Goal: Task Accomplishment & Management: Use online tool/utility

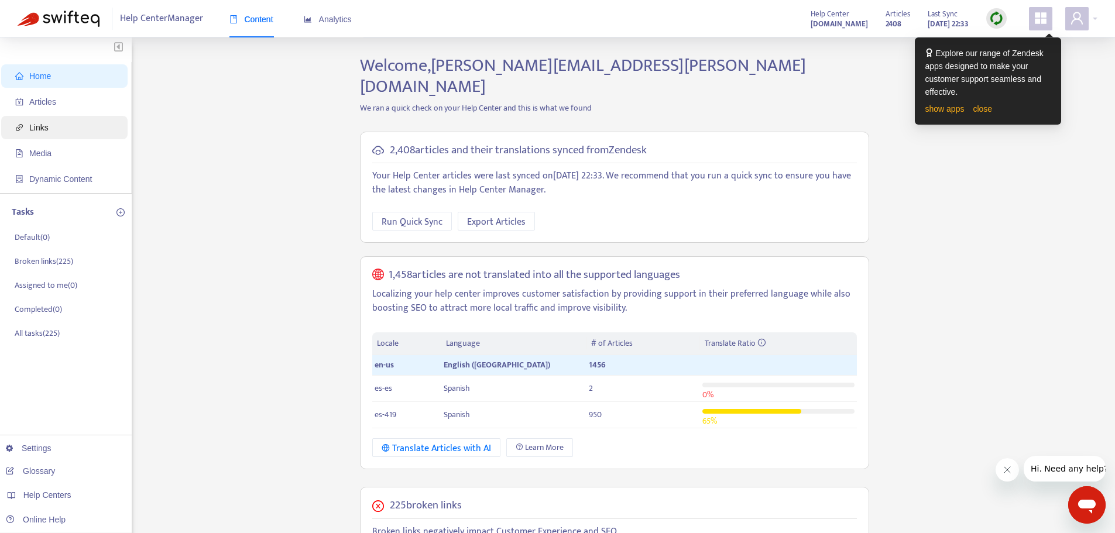
click at [40, 128] on span "Links" at bounding box center [38, 127] width 19 height 9
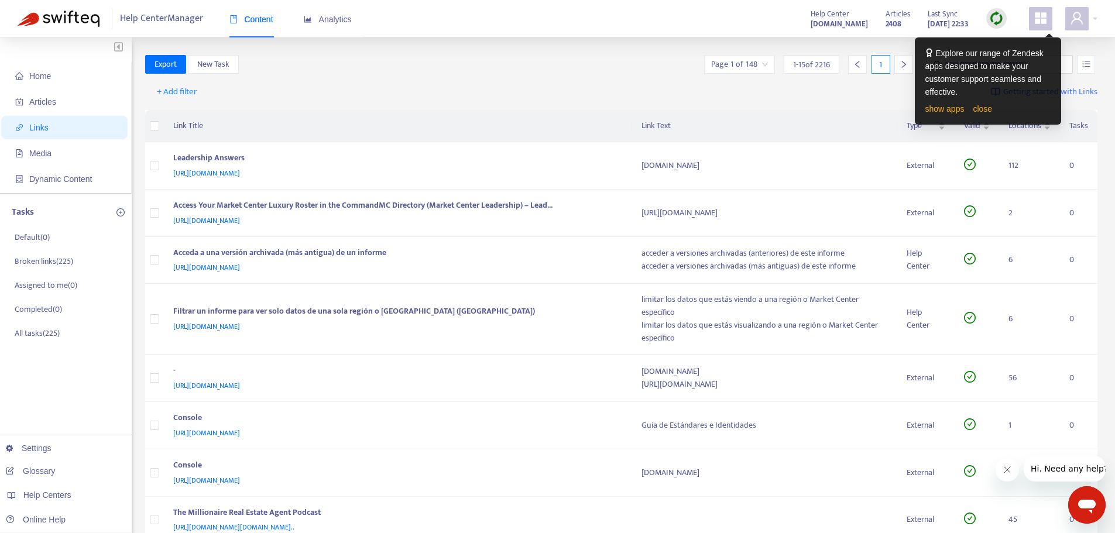
click at [827, 22] on strong "[DOMAIN_NAME]" at bounding box center [839, 24] width 57 height 13
click at [1073, 16] on icon "user" at bounding box center [1077, 18] width 14 height 14
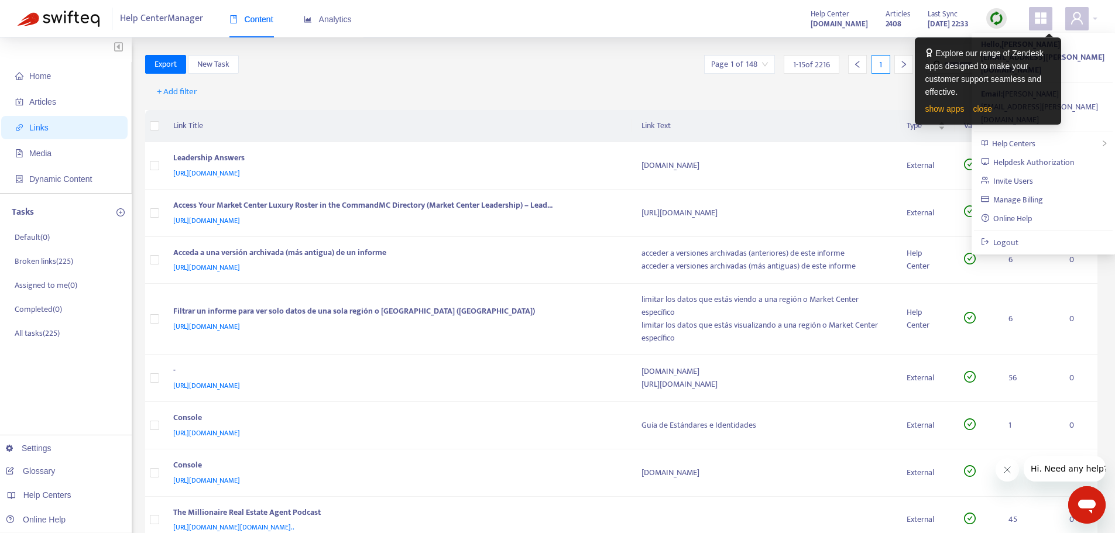
click at [1046, 30] on span at bounding box center [1040, 18] width 23 height 23
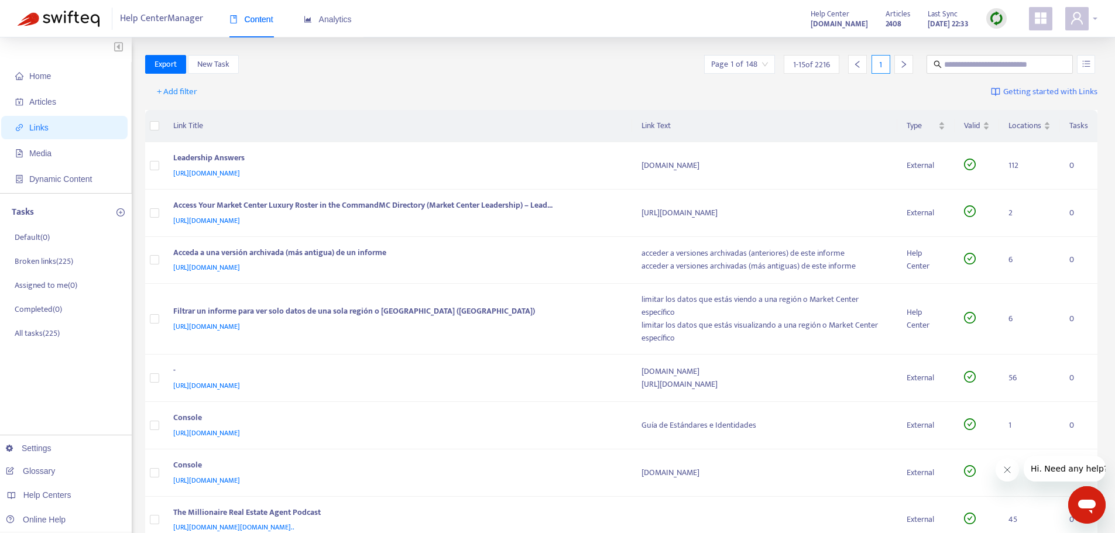
click at [1078, 22] on icon "user" at bounding box center [1077, 18] width 14 height 14
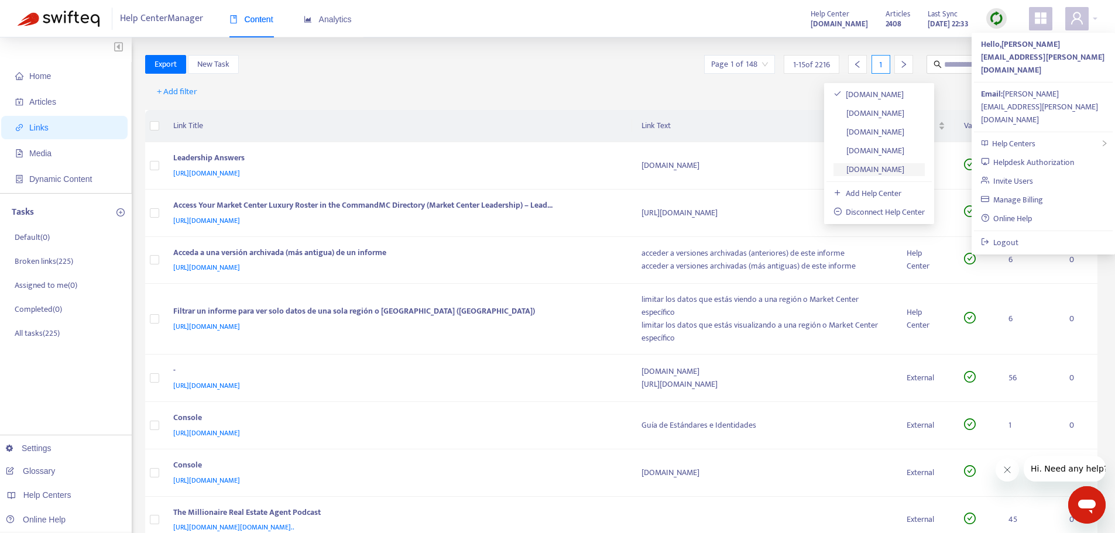
click at [891, 171] on link "[DOMAIN_NAME]" at bounding box center [868, 169] width 71 height 13
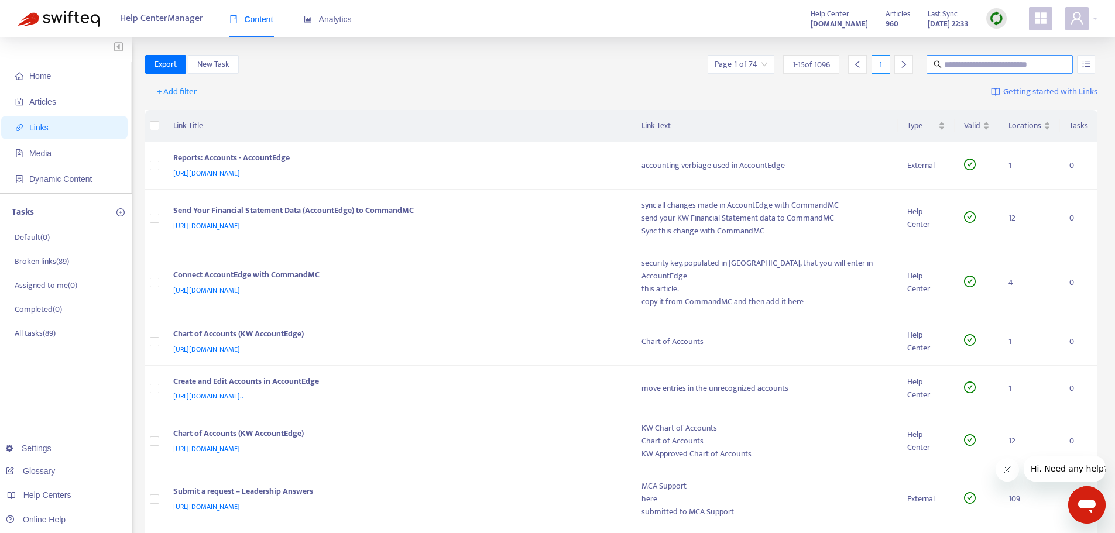
click at [1024, 64] on input "text" at bounding box center [1000, 64] width 112 height 13
paste input "**********"
type input "**********"
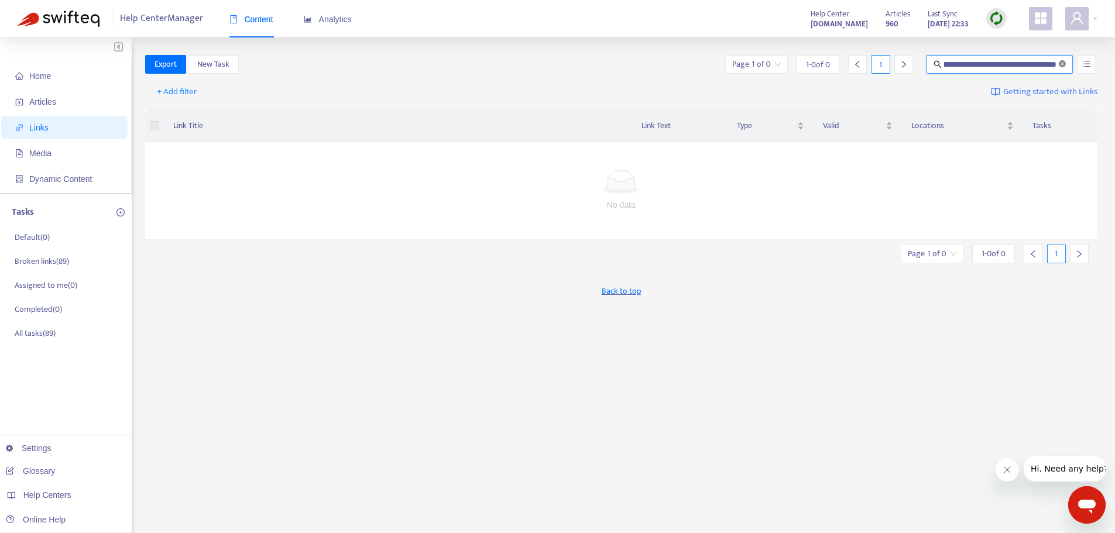
click at [1061, 65] on icon "close-circle" at bounding box center [1062, 63] width 7 height 7
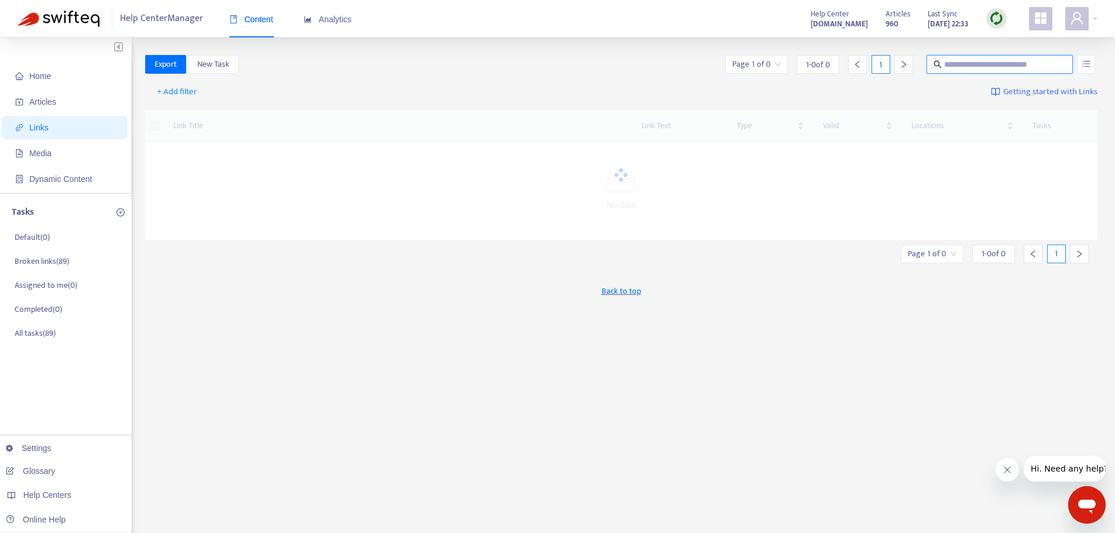
scroll to position [0, 0]
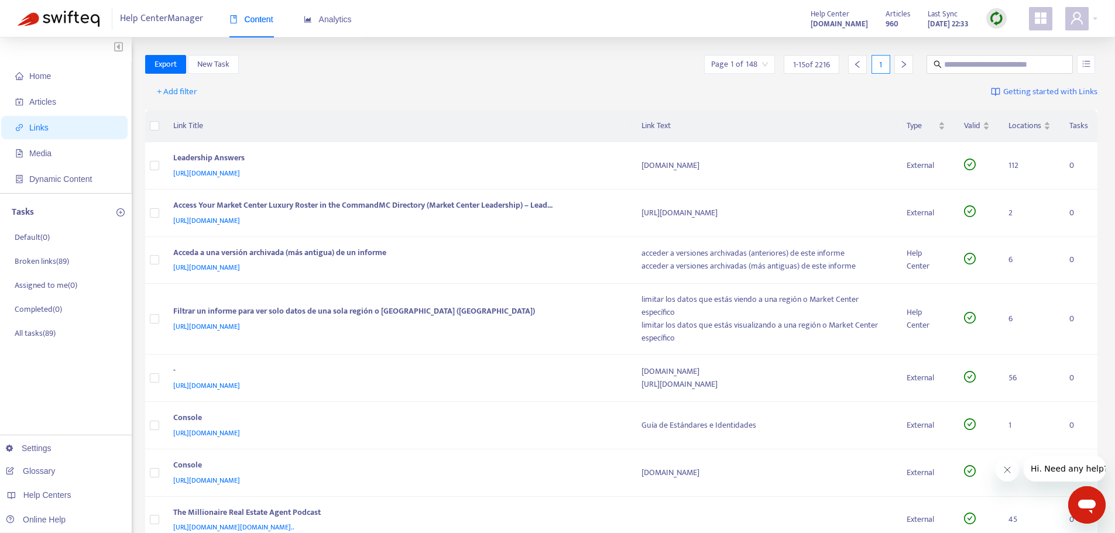
click at [468, 72] on div "Export New Task Page 1 of 148 1 - 15 of 2216 1" at bounding box center [621, 64] width 953 height 19
click at [437, 16] on div "Help Center Manager Content Analytics Help Center [DOMAIN_NAME] Articles 960 La…" at bounding box center [557, 18] width 1115 height 37
click at [510, 77] on div "Export New Task Page 1 of 148 1 - 15 of 2216 1" at bounding box center [621, 66] width 953 height 23
